Goal: Task Accomplishment & Management: Use online tool/utility

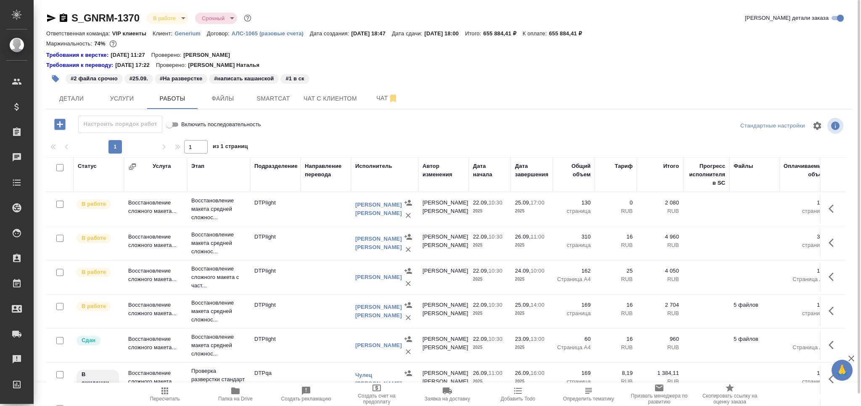
scroll to position [200, 0]
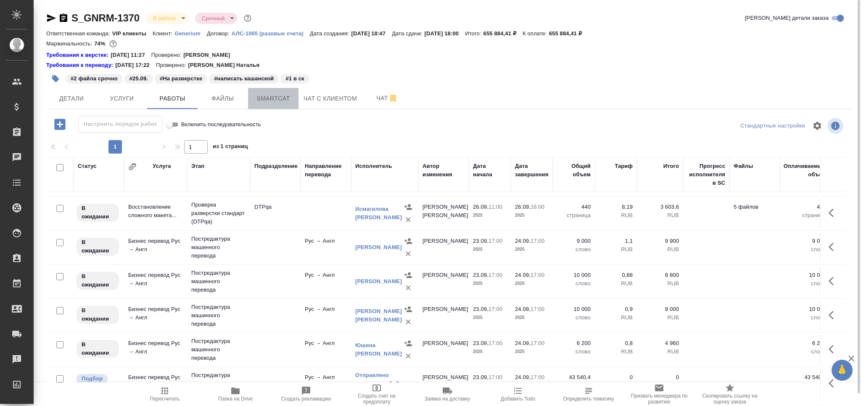
click at [261, 101] on span "Smartcat" at bounding box center [273, 98] width 40 height 11
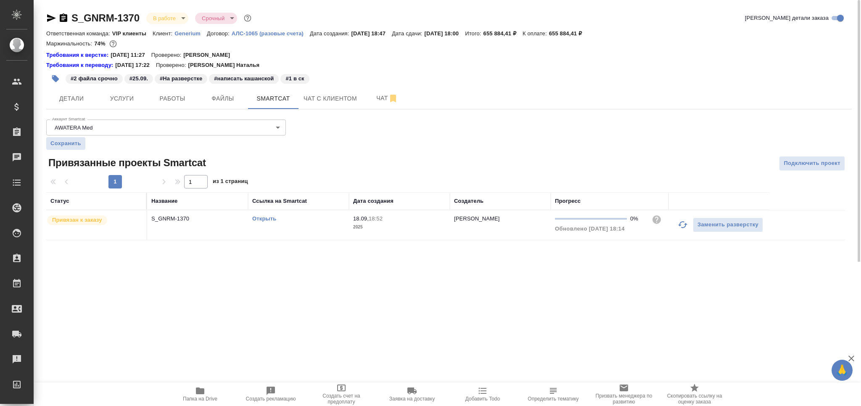
click at [273, 217] on link "Открыть" at bounding box center [264, 218] width 24 height 6
click at [181, 96] on span "Работы" at bounding box center [172, 98] width 40 height 11
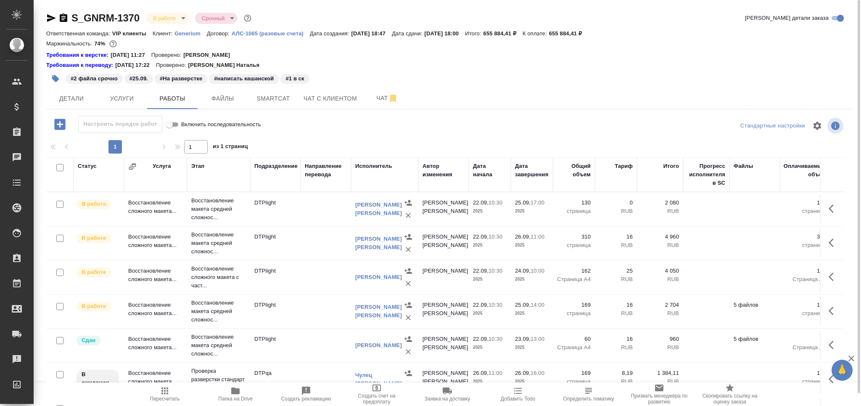
click at [56, 78] on icon "button" at bounding box center [55, 78] width 7 height 7
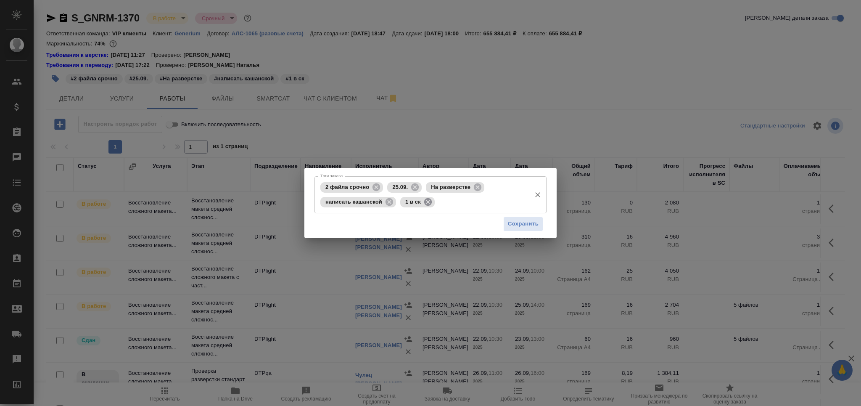
click at [426, 204] on icon at bounding box center [428, 201] width 9 height 9
click at [432, 205] on input "Тэги заказа" at bounding box center [462, 202] width 129 height 14
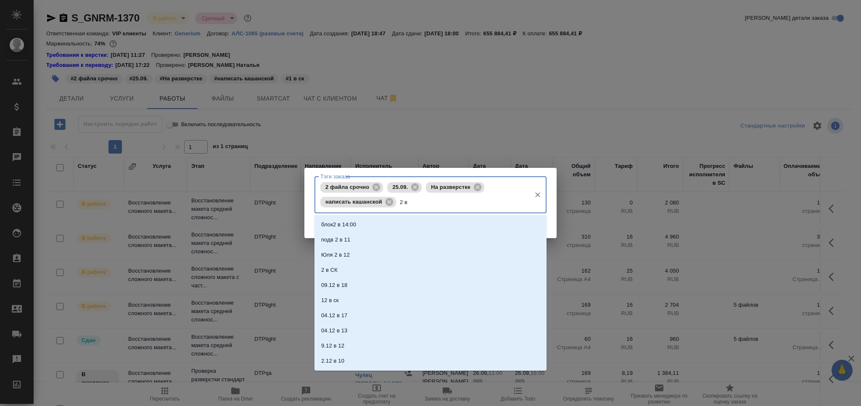
type input "2 в с"
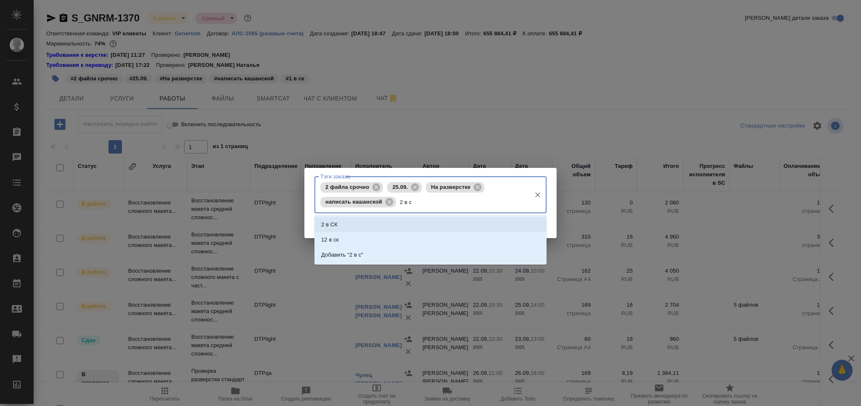
click at [418, 220] on li "2 в СК" at bounding box center [431, 224] width 232 height 15
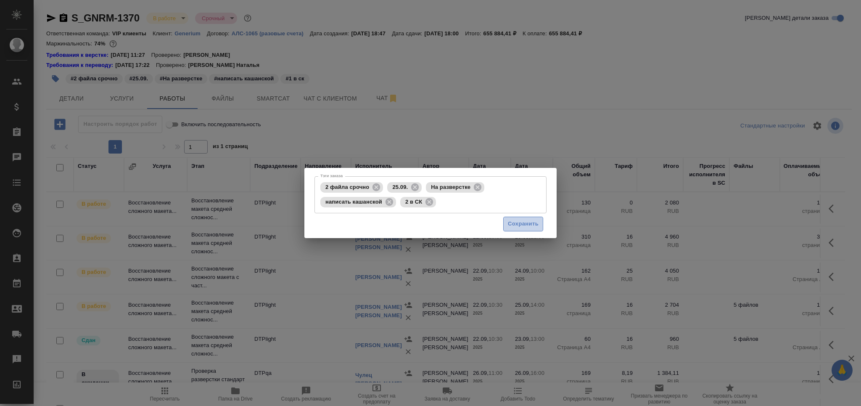
click at [534, 226] on span "Сохранить" at bounding box center [523, 224] width 31 height 10
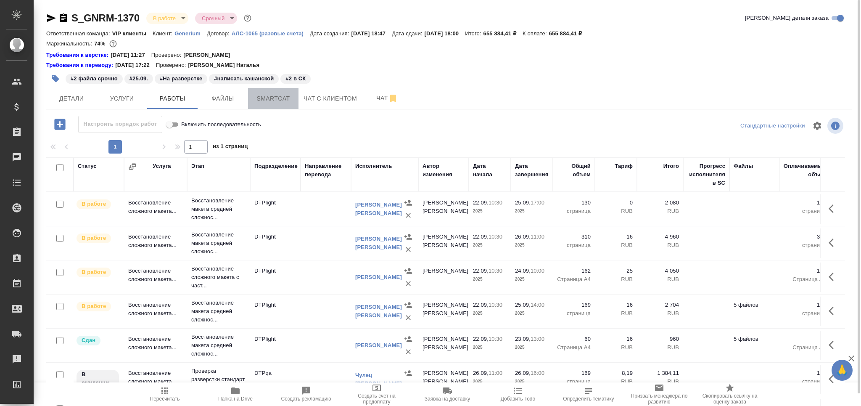
click at [281, 102] on span "Smartcat" at bounding box center [273, 98] width 40 height 11
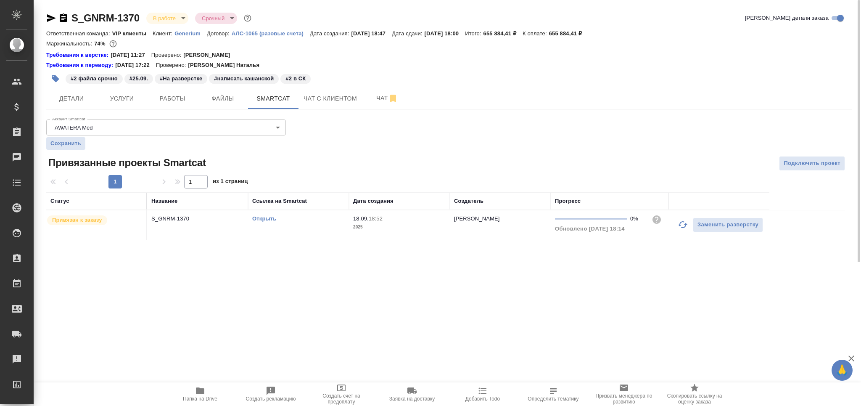
click at [266, 217] on link "Открыть" at bounding box center [264, 218] width 24 height 6
click at [185, 95] on span "Работы" at bounding box center [172, 98] width 40 height 11
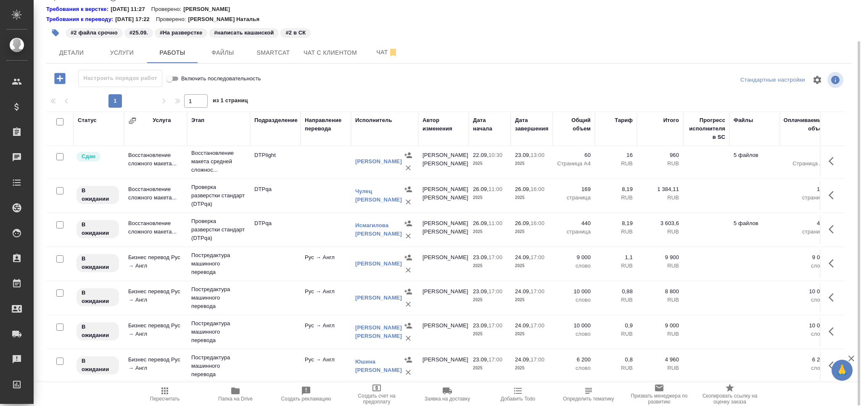
scroll to position [138, 0]
click at [268, 57] on button "Smartcat" at bounding box center [273, 52] width 50 height 21
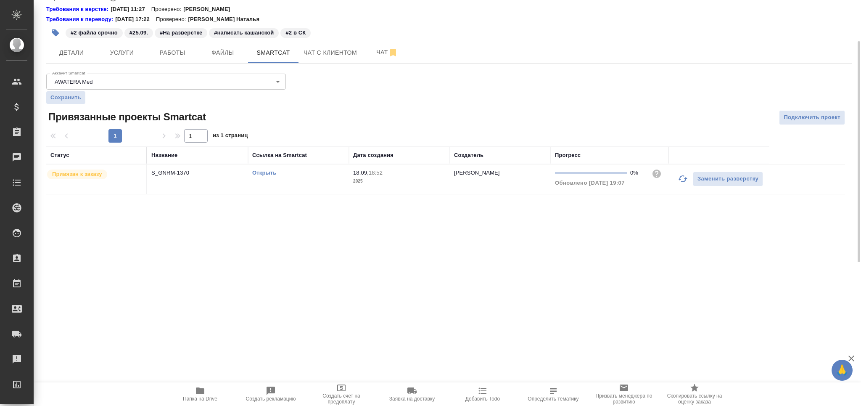
click at [350, 183] on td "18.09, 18:52 2025" at bounding box center [399, 178] width 101 height 29
click at [350, 182] on td "18.09, 18:52 2025" at bounding box center [399, 178] width 101 height 29
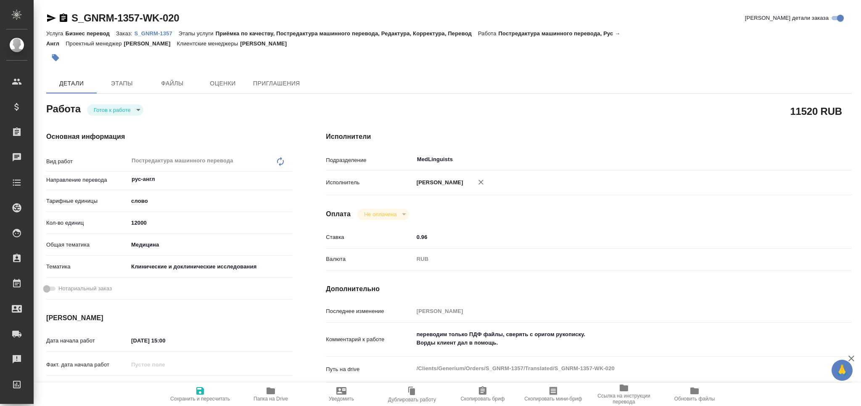
type textarea "x"
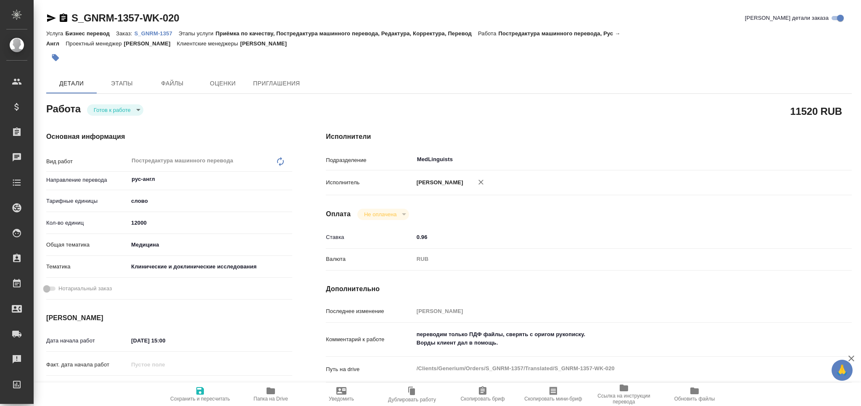
click at [169, 32] on p "S_GNRM-1357" at bounding box center [156, 33] width 44 height 6
type textarea "x"
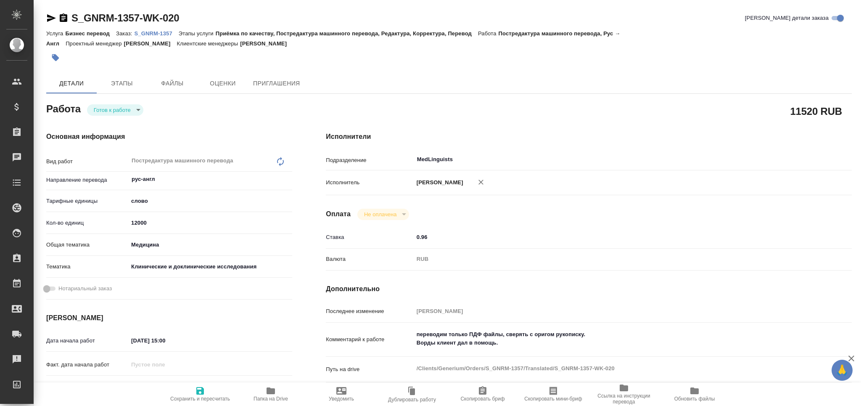
type textarea "x"
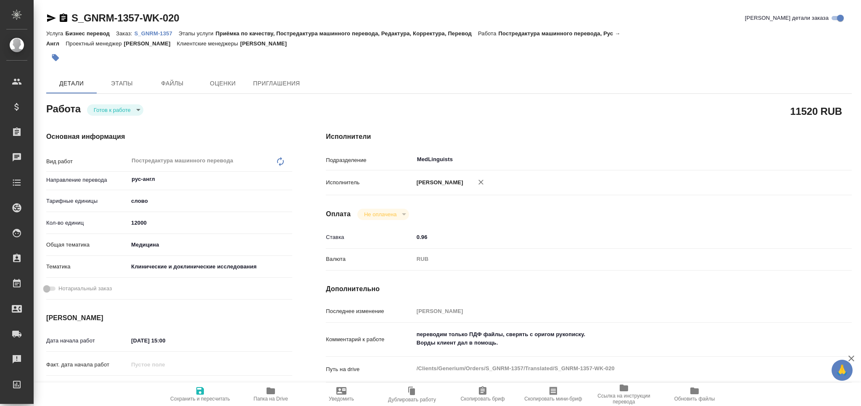
type textarea "x"
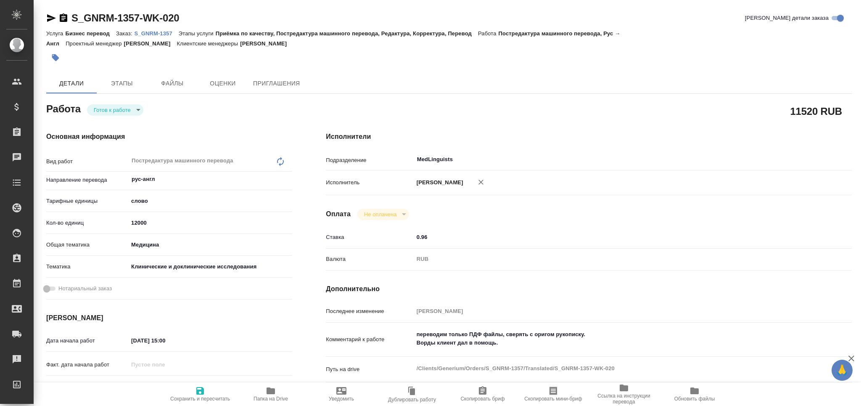
type textarea "x"
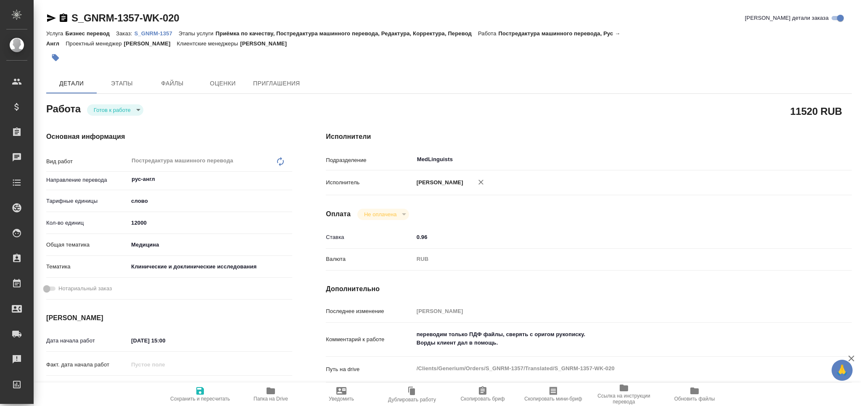
type textarea "x"
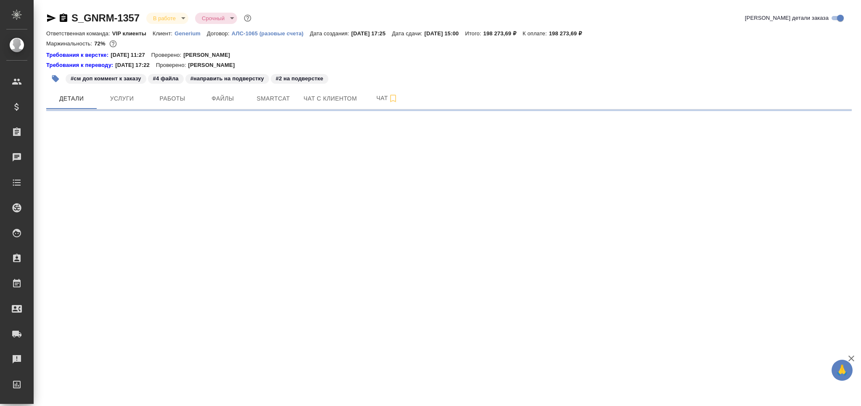
select select "RU"
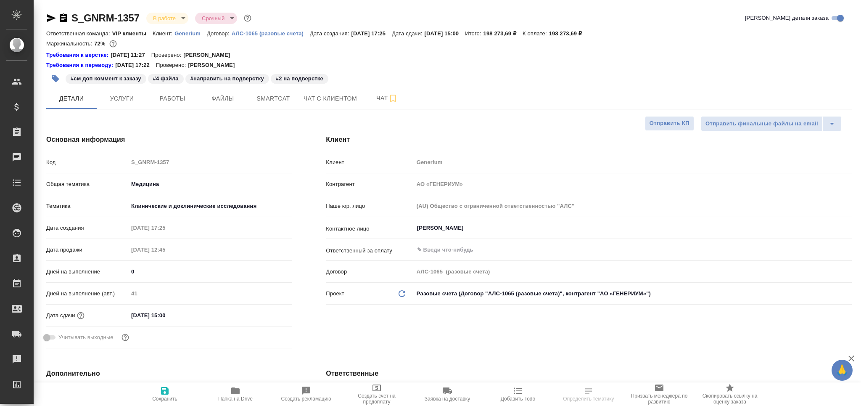
type textarea "x"
type input "[PERSON_NAME]"
type input "Комаров Роман"
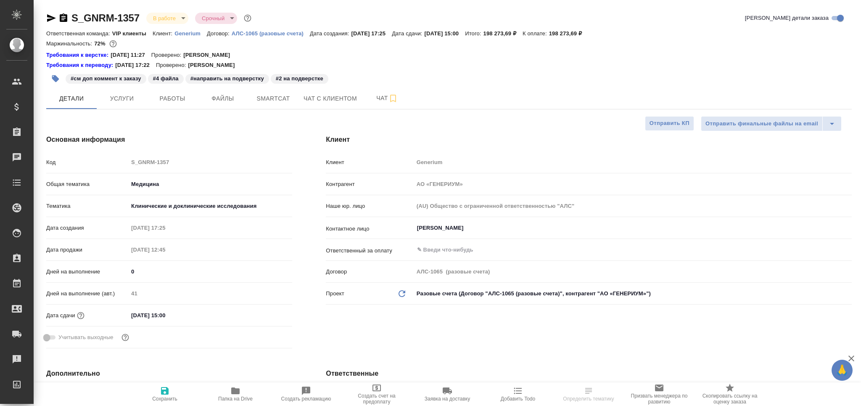
type textarea "x"
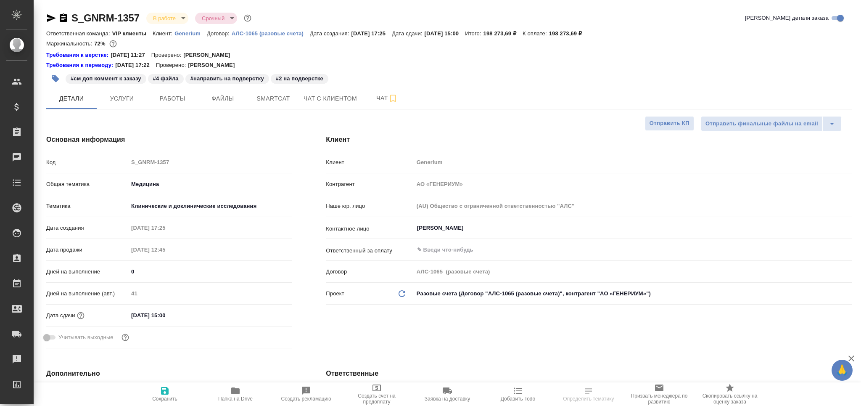
type textarea "x"
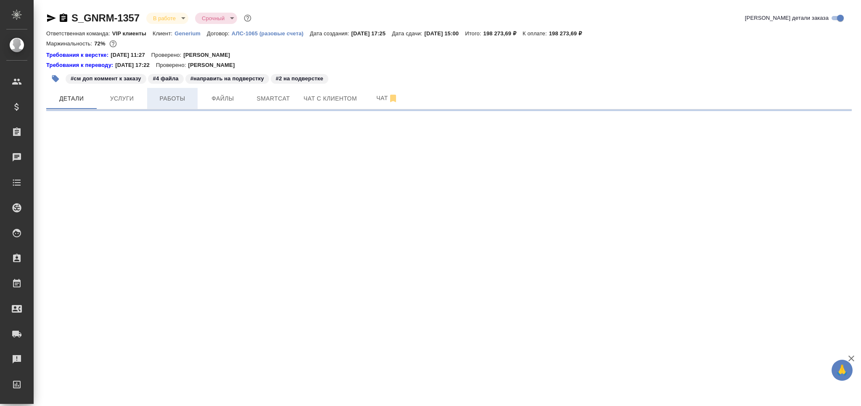
select select "RU"
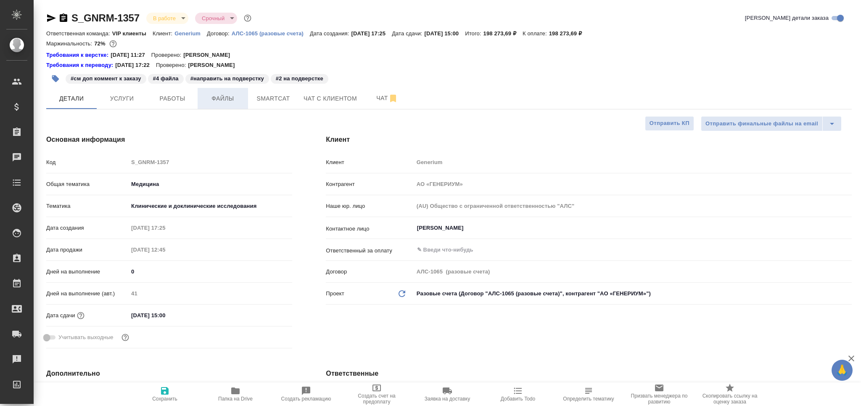
type textarea "x"
click at [271, 99] on span "Smartcat" at bounding box center [273, 98] width 40 height 11
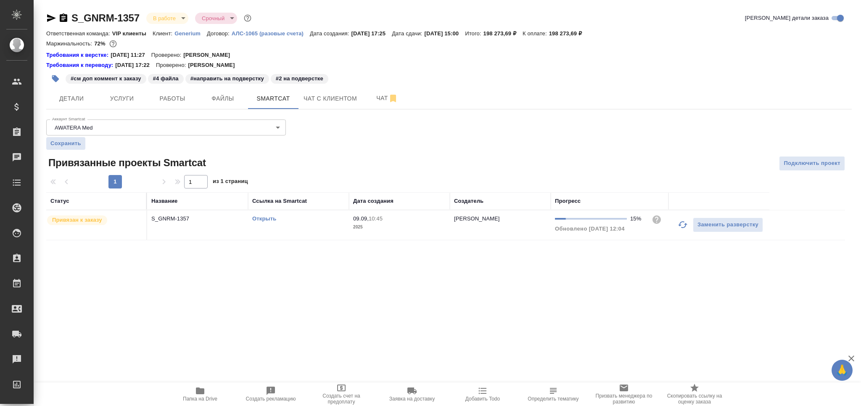
click at [273, 224] on td "Открыть" at bounding box center [298, 224] width 101 height 29
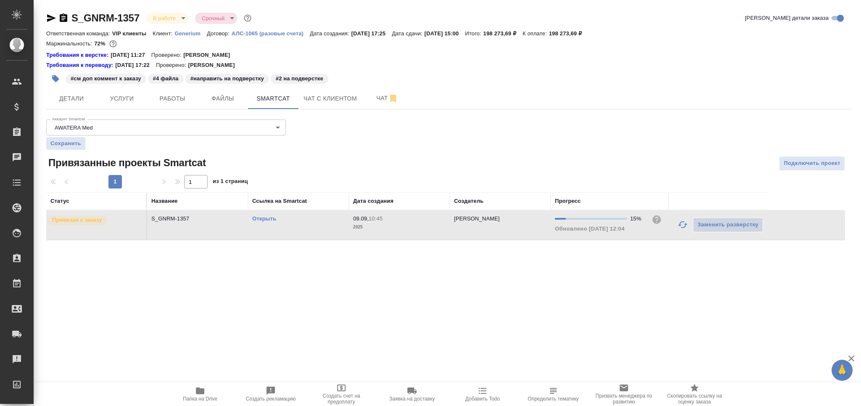
click at [272, 216] on link "Открыть" at bounding box center [264, 218] width 24 height 6
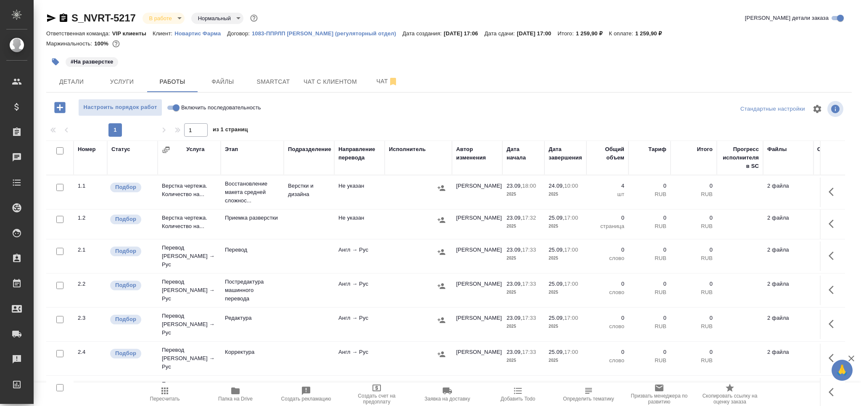
click at [162, 392] on icon "button" at bounding box center [165, 391] width 10 height 10
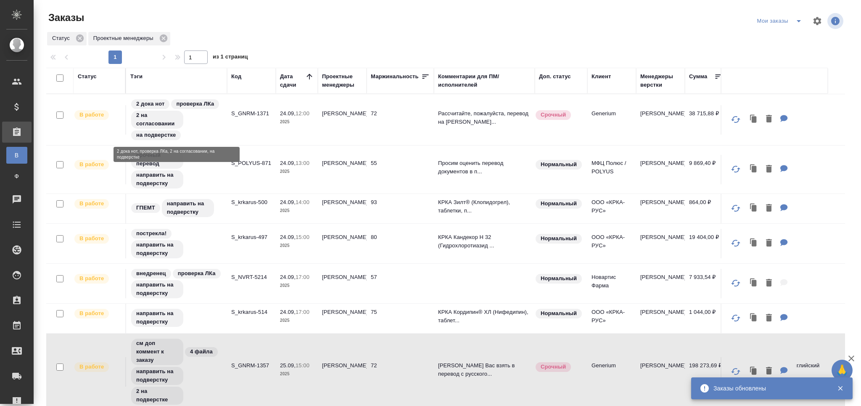
click at [254, 163] on p "S_POLYUS-871" at bounding box center [251, 163] width 40 height 8
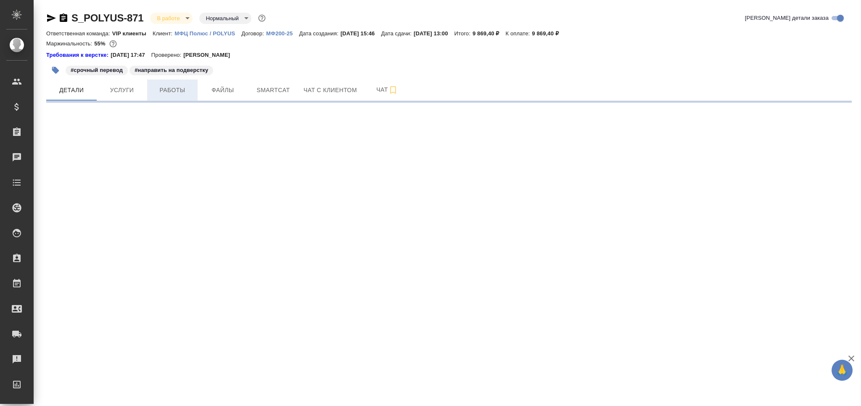
click at [170, 92] on span "Работы" at bounding box center [172, 90] width 40 height 11
select select "RU"
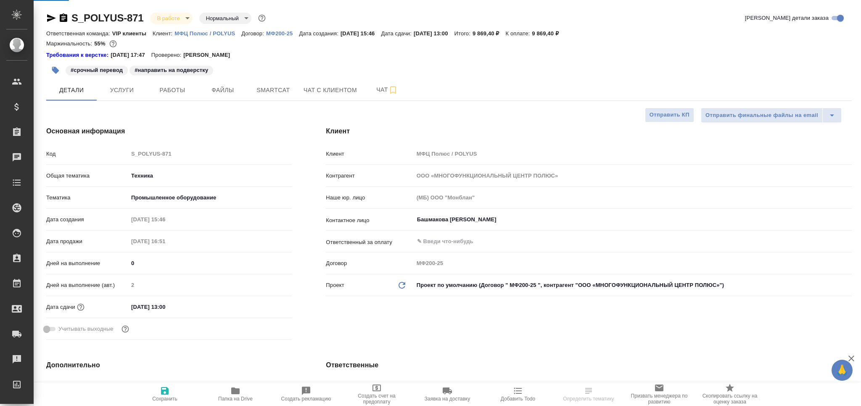
type textarea "x"
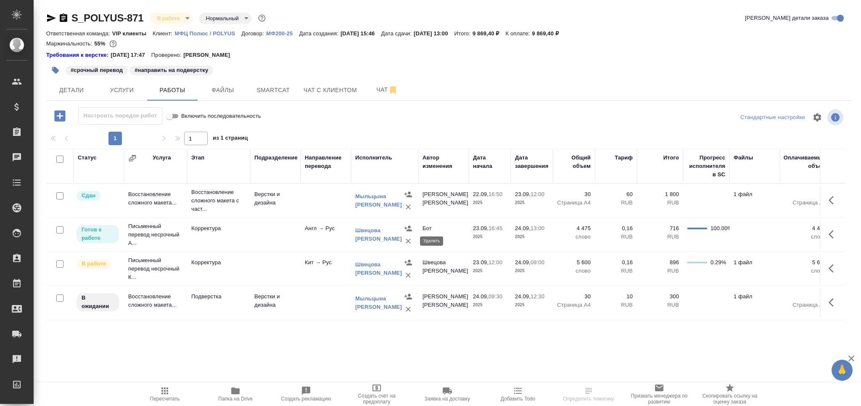
click at [407, 242] on icon "button" at bounding box center [408, 240] width 5 height 5
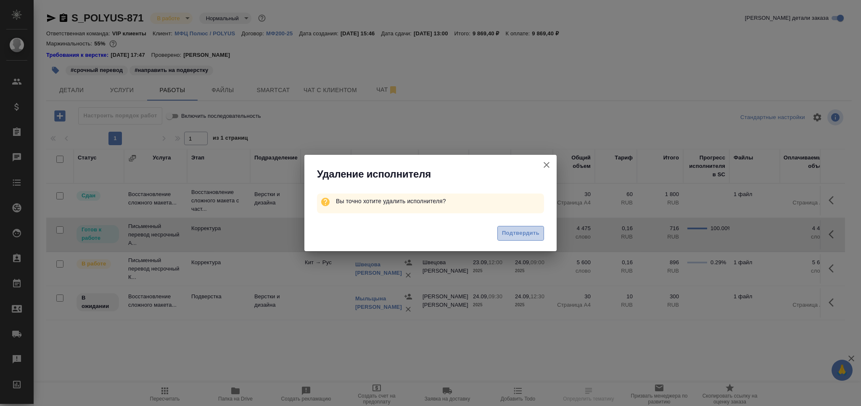
click at [538, 234] on span "Подтвердить" at bounding box center [520, 233] width 37 height 10
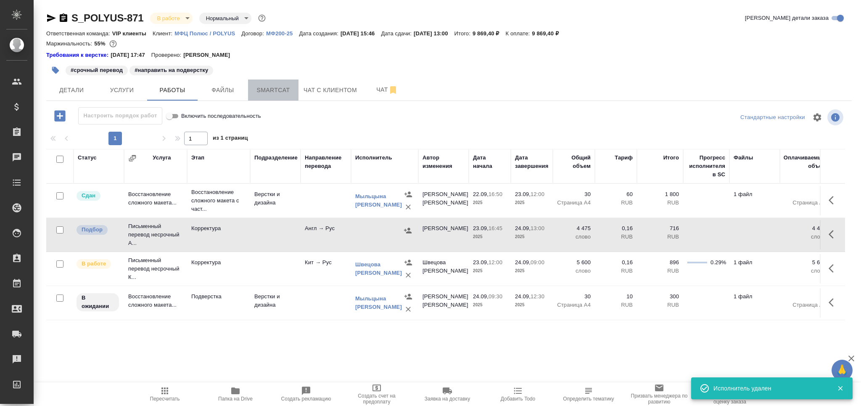
click at [269, 87] on span "Smartcat" at bounding box center [273, 90] width 40 height 11
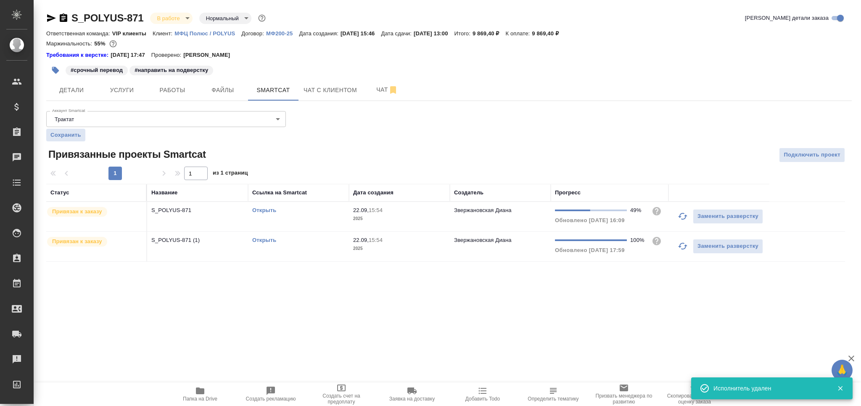
click at [678, 216] on icon "button" at bounding box center [683, 216] width 10 height 10
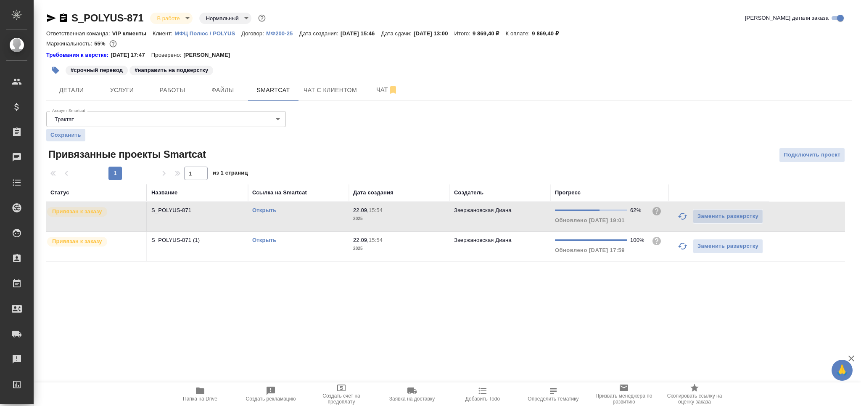
click at [259, 211] on link "Открыть" at bounding box center [264, 210] width 24 height 6
click at [186, 81] on button "Работы" at bounding box center [172, 89] width 50 height 21
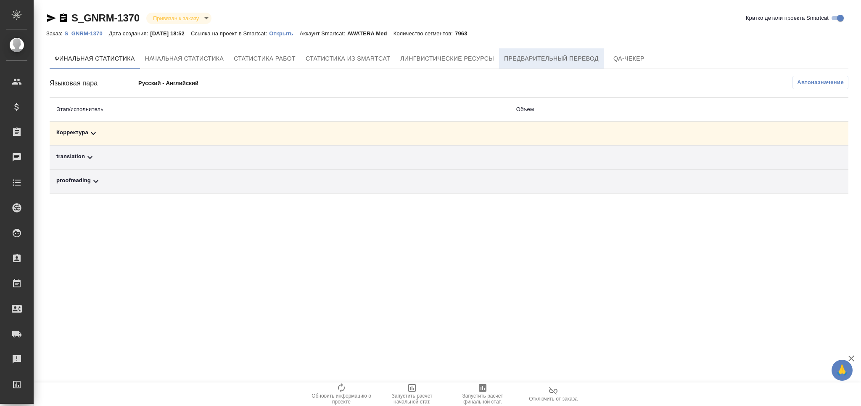
click at [540, 61] on span "Предварительный перевод" at bounding box center [551, 58] width 95 height 11
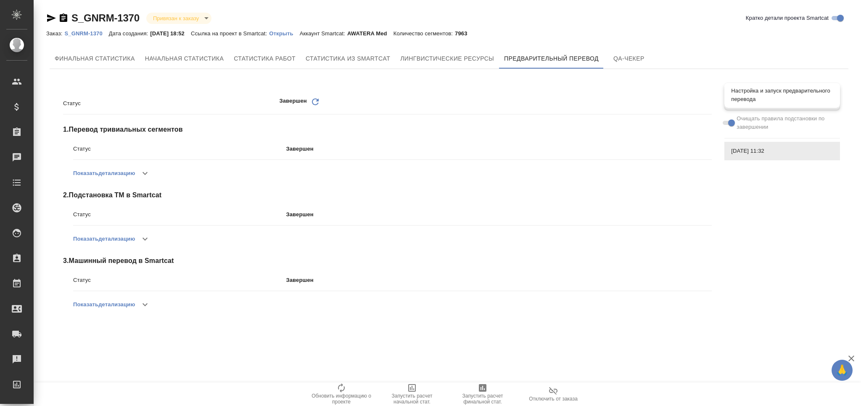
click at [802, 96] on span "Настройка и запуск предварительного перевода" at bounding box center [782, 95] width 102 height 17
